Goal: Task Accomplishment & Management: Manage account settings

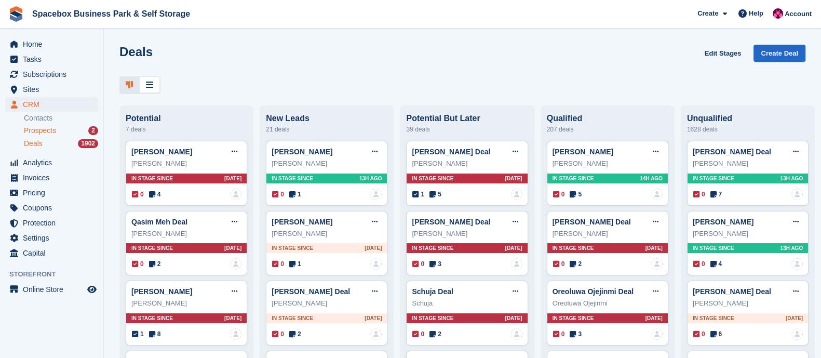
click at [46, 130] on span "Prospects" at bounding box center [40, 131] width 32 height 10
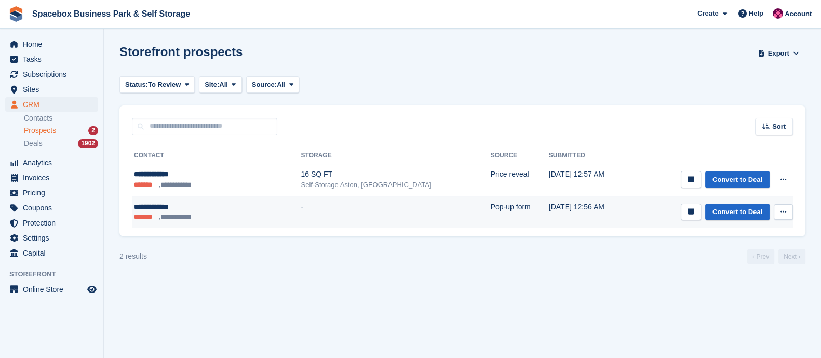
click at [782, 215] on icon at bounding box center [783, 211] width 6 height 7
click at [719, 271] on p "Delete prospect" at bounding box center [743, 267] width 90 height 13
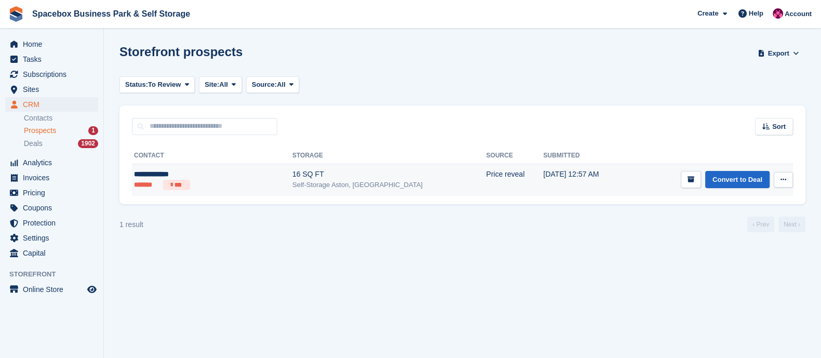
click at [292, 180] on div "Self-Storage Aston, [GEOGRAPHIC_DATA]" at bounding box center [389, 185] width 194 height 10
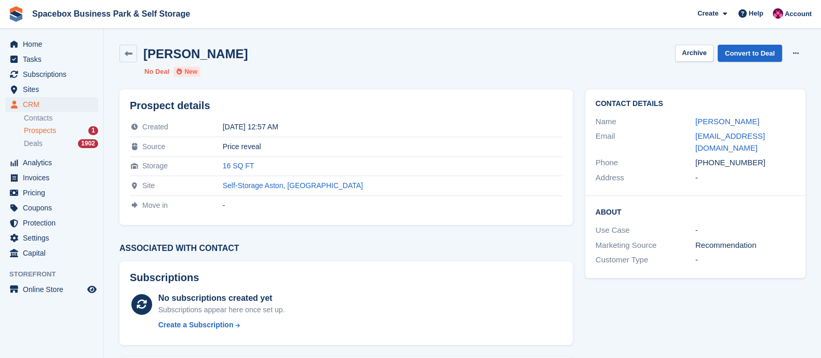
drag, startPoint x: 709, startPoint y: 151, endPoint x: 765, endPoint y: 153, distance: 56.1
click at [765, 157] on div "+447939224756" at bounding box center [745, 163] width 100 height 12
copy div "7939224756"
drag, startPoint x: 794, startPoint y: 131, endPoint x: 692, endPoint y: 139, distance: 102.5
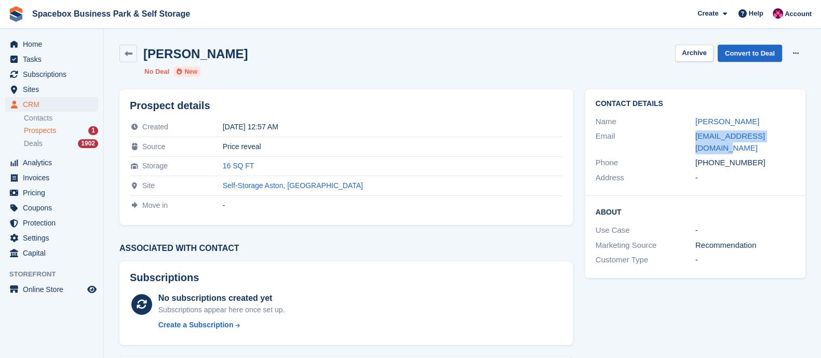
click at [692, 139] on div "Email ghalib_ahmed@icloud.com" at bounding box center [694, 142] width 199 height 26
copy div "ghalib_ahmed@icloud.com"
click at [751, 52] on link "Convert to Deal" at bounding box center [749, 53] width 64 height 17
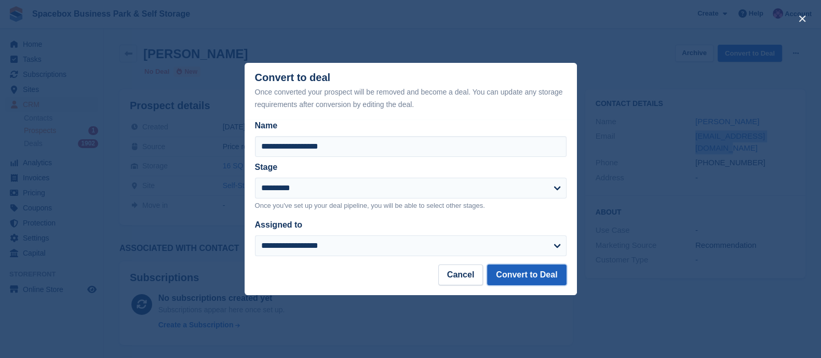
click at [515, 282] on button "Convert to Deal" at bounding box center [526, 274] width 79 height 21
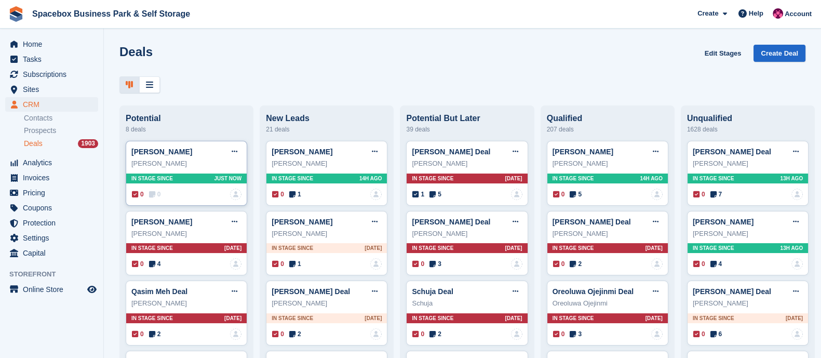
click at [166, 182] on span "In stage since" at bounding box center [152, 178] width 42 height 8
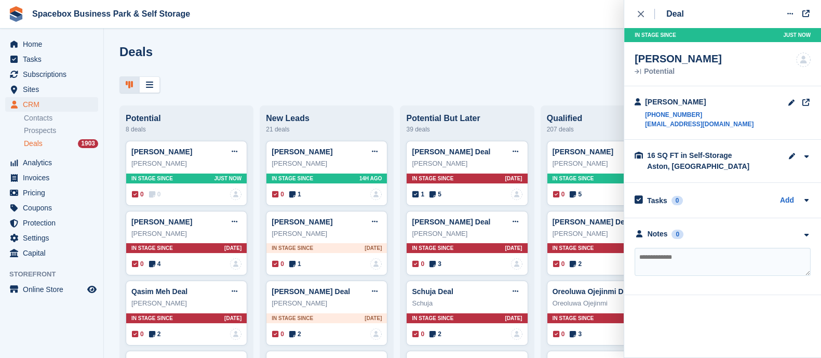
click at [666, 271] on textarea at bounding box center [722, 262] width 176 height 28
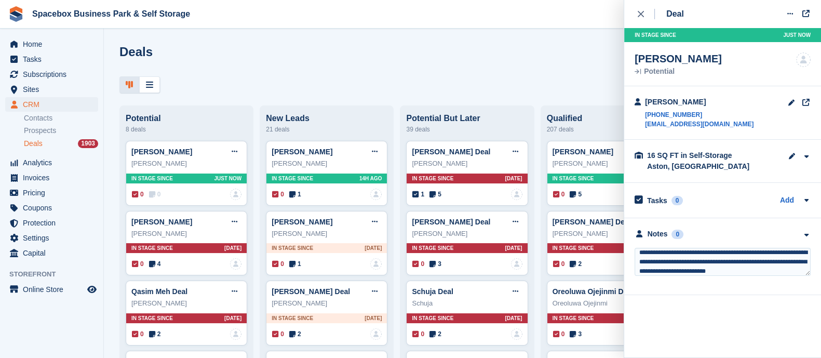
type textarea "**********"
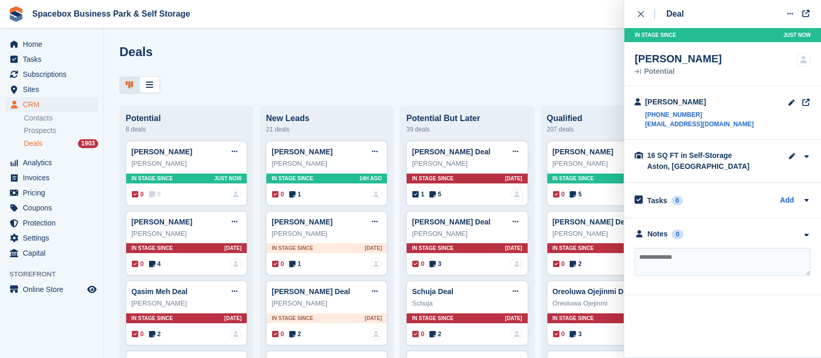
scroll to position [0, 0]
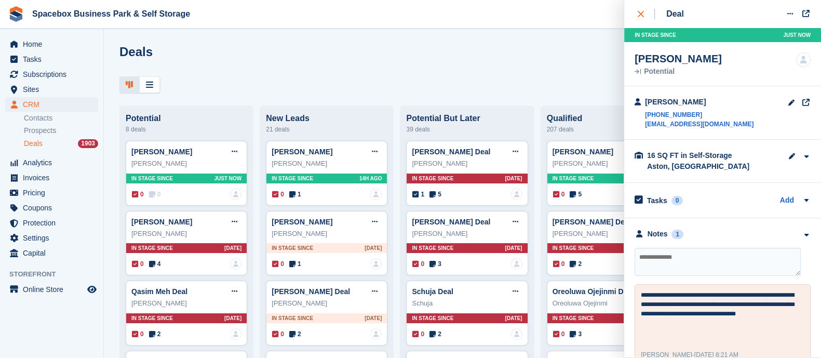
click at [638, 14] on icon "close" at bounding box center [640, 14] width 6 height 6
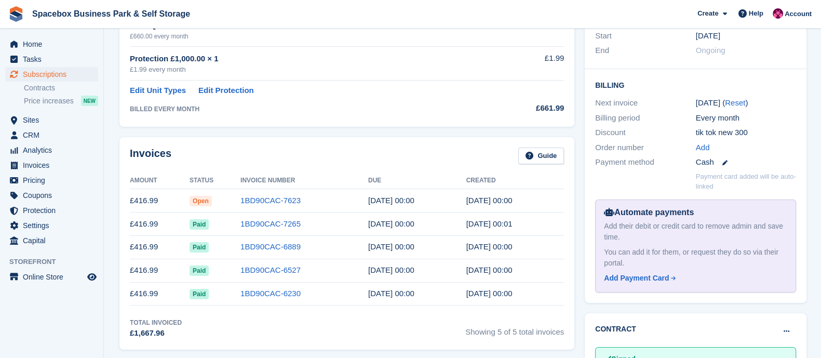
scroll to position [229, 0]
